Goal: Task Accomplishment & Management: Use online tool/utility

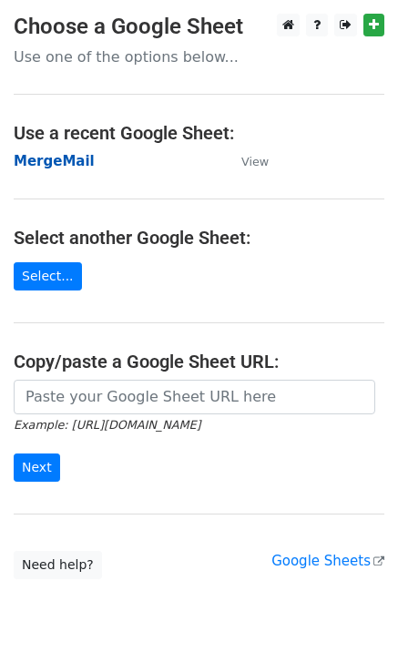
click at [75, 164] on strong "MergeMail" at bounding box center [54, 161] width 81 height 16
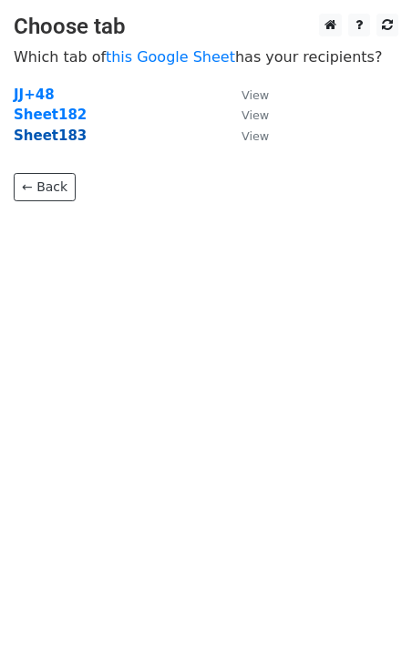
click at [53, 140] on strong "Sheet183" at bounding box center [50, 135] width 73 height 16
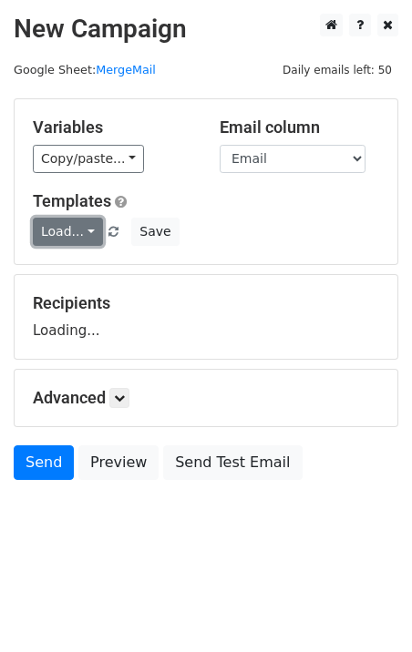
click at [67, 224] on link "Load..." at bounding box center [68, 232] width 70 height 28
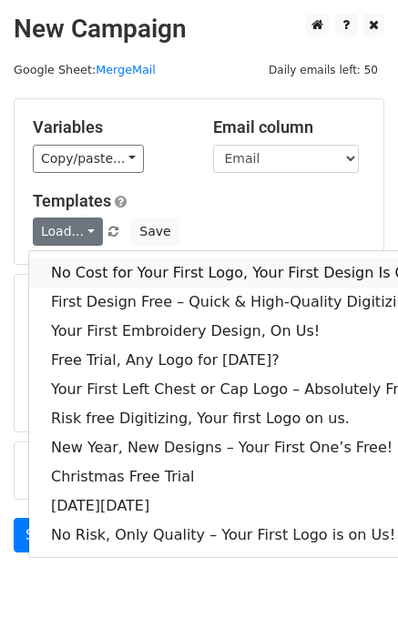
click at [108, 271] on link "No Cost for Your First Logo, Your First Design Is On Us!" at bounding box center [247, 273] width 437 height 29
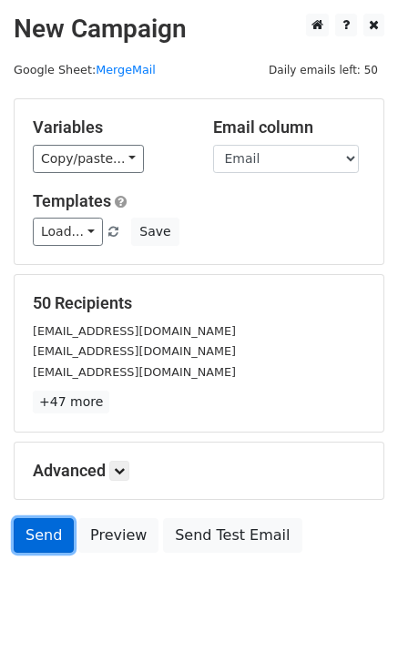
click at [39, 535] on link "Send" at bounding box center [44, 535] width 60 height 35
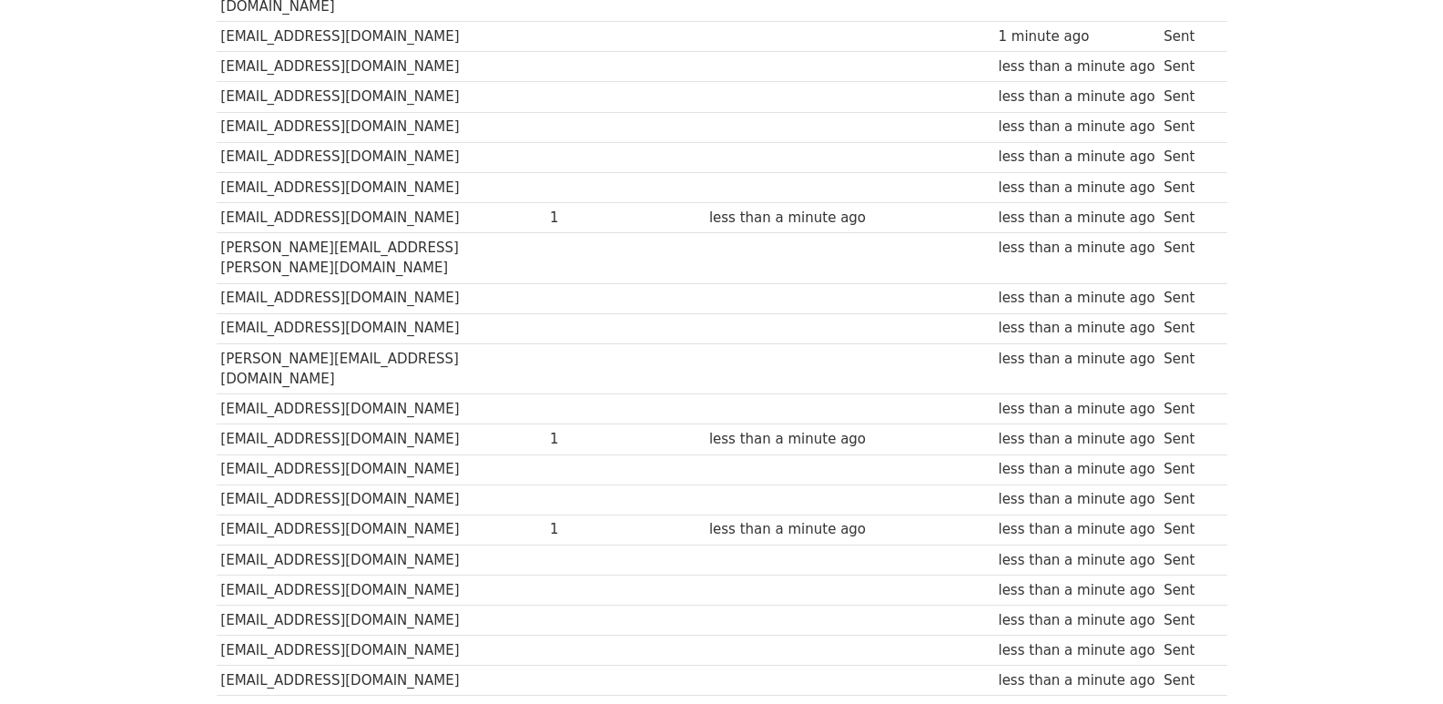
scroll to position [1268, 0]
